Goal: Information Seeking & Learning: Learn about a topic

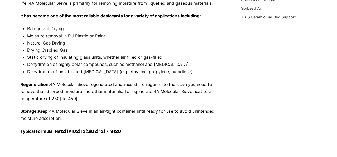
scroll to position [251, 0]
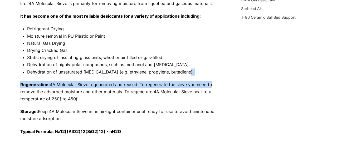
drag, startPoint x: 245, startPoint y: 79, endPoint x: 245, endPoint y: 72, distance: 6.6
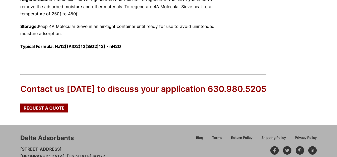
scroll to position [362, 0]
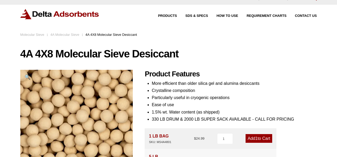
scroll to position [4, 0]
